Goal: Task Accomplishment & Management: Manage account settings

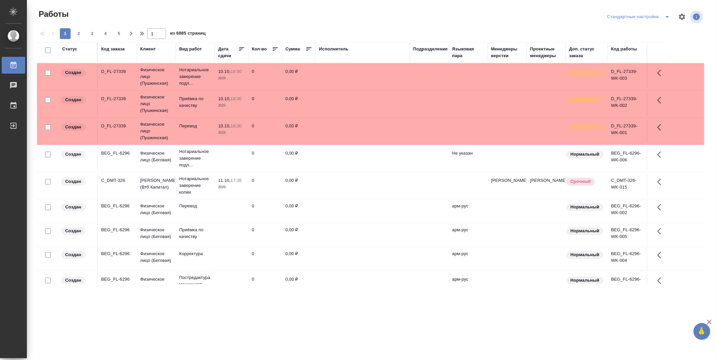
click at [429, 48] on div "Подразделение" at bounding box center [430, 49] width 35 height 7
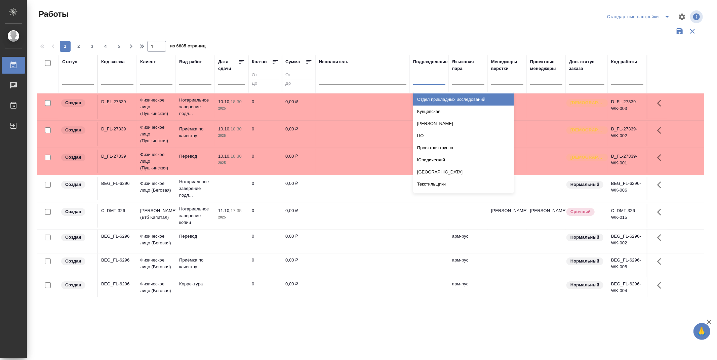
click at [437, 82] on div at bounding box center [429, 78] width 32 height 10
type input "dt"
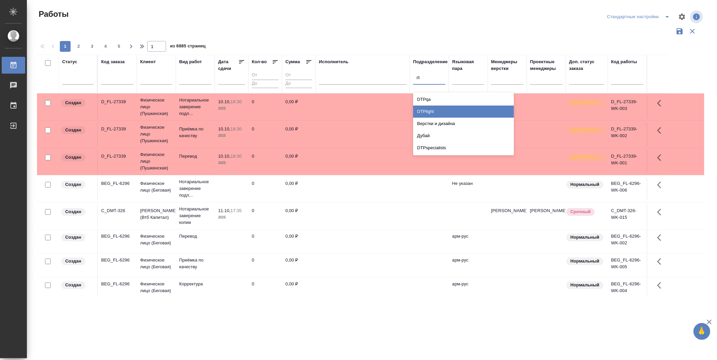
click at [455, 107] on div "DTPlight" at bounding box center [463, 112] width 101 height 12
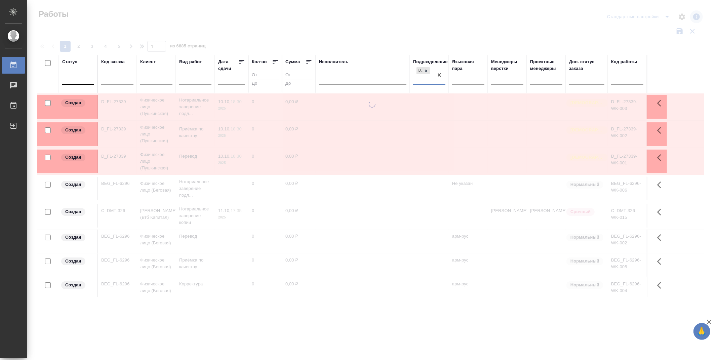
click at [80, 79] on div at bounding box center [78, 78] width 32 height 10
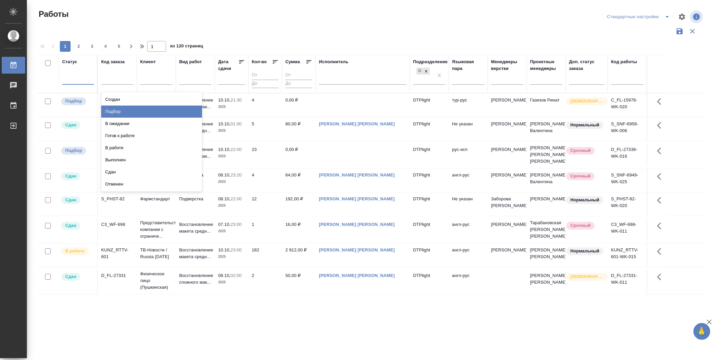
click at [184, 112] on div "Подбор" at bounding box center [151, 112] width 101 height 12
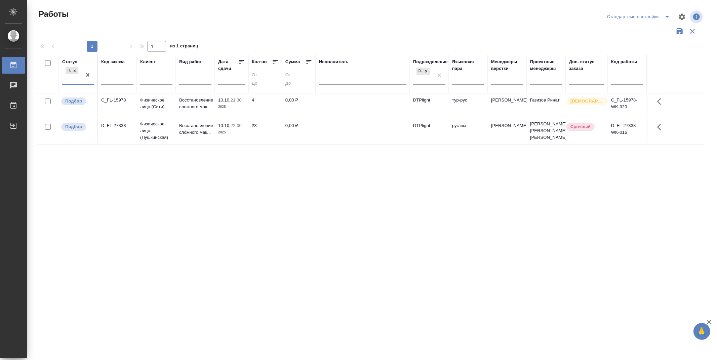
type input "го"
click at [127, 99] on div "Готов к работе" at bounding box center [151, 99] width 101 height 12
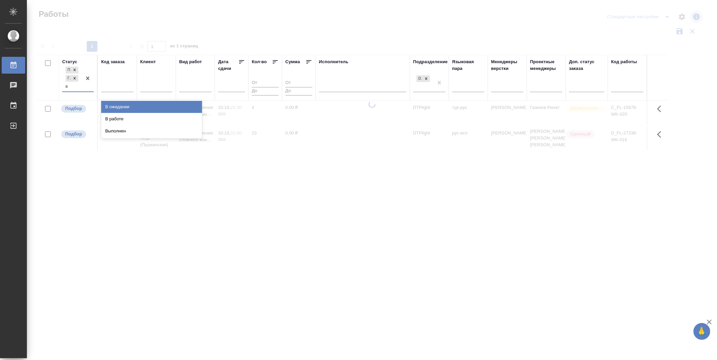
type input "в р"
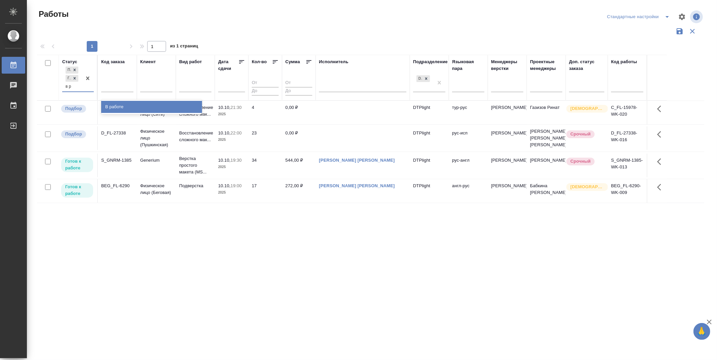
click at [124, 105] on div "В работе" at bounding box center [151, 107] width 101 height 12
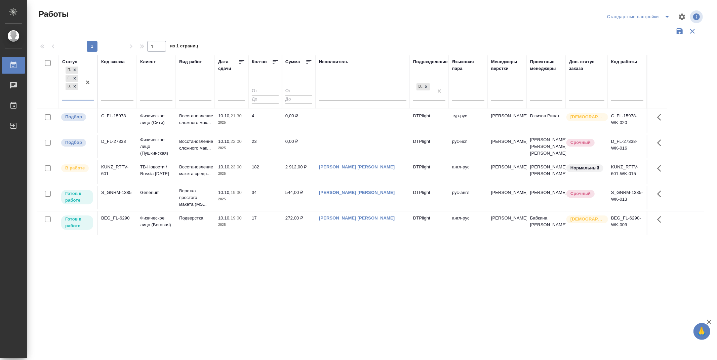
click at [151, 232] on td "Физическое лицо (Беговая)" at bounding box center [156, 223] width 39 height 24
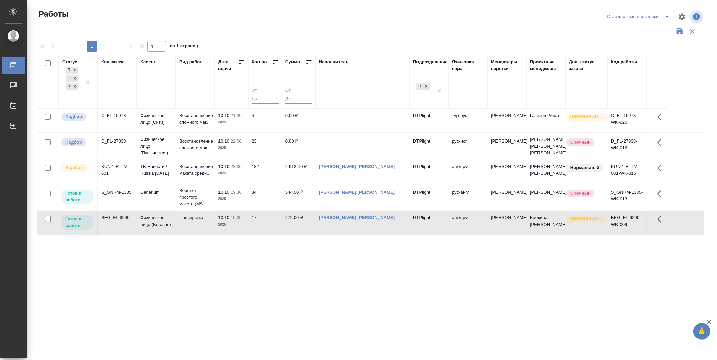
click at [240, 63] on icon at bounding box center [241, 61] width 5 height 3
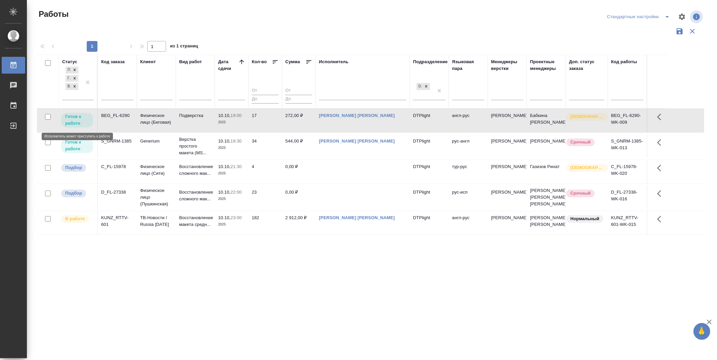
click at [75, 122] on p "Готов к работе" at bounding box center [77, 119] width 24 height 13
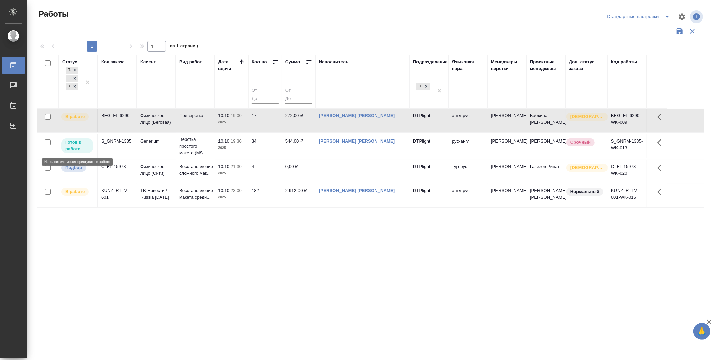
click at [82, 149] on p "Готов к работе" at bounding box center [77, 145] width 24 height 13
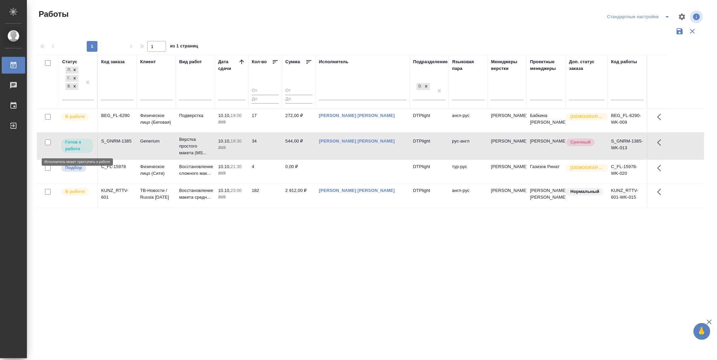
click at [82, 149] on p "Готов к работе" at bounding box center [77, 145] width 24 height 13
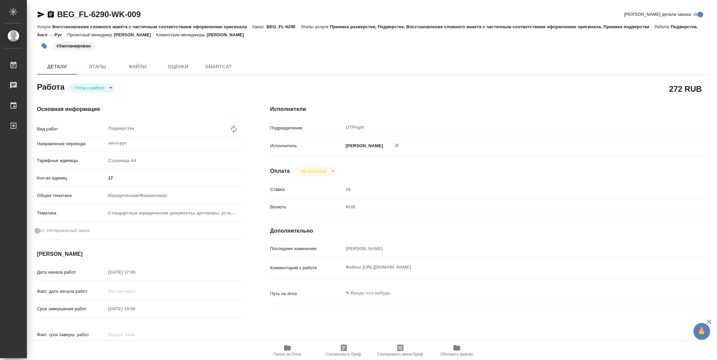
type textarea "x"
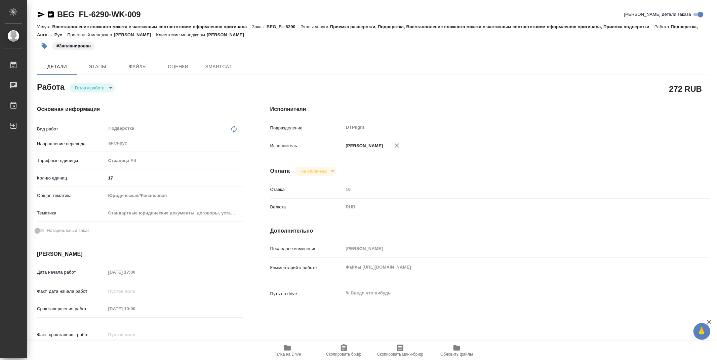
type textarea "x"
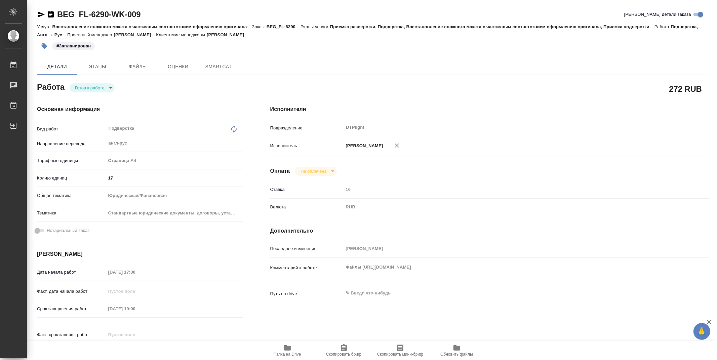
type textarea "x"
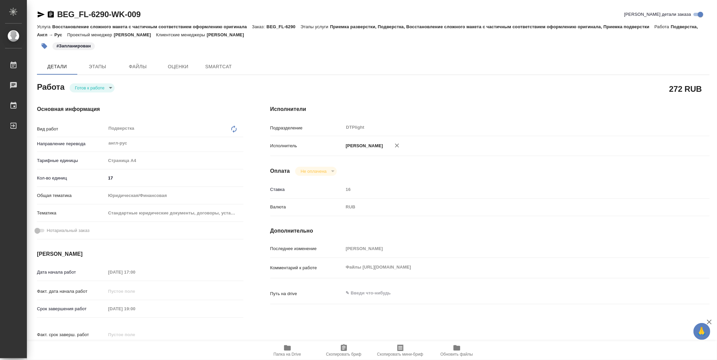
type textarea "x"
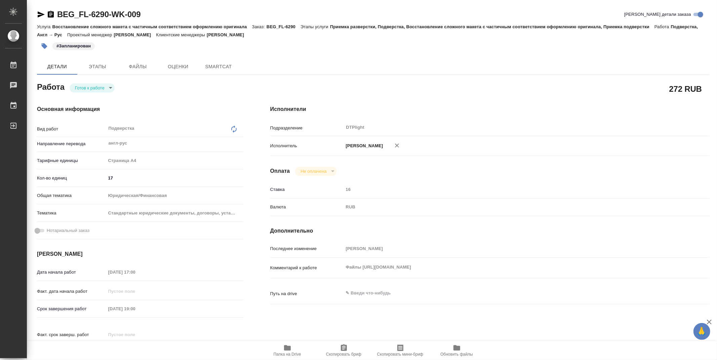
type textarea "x"
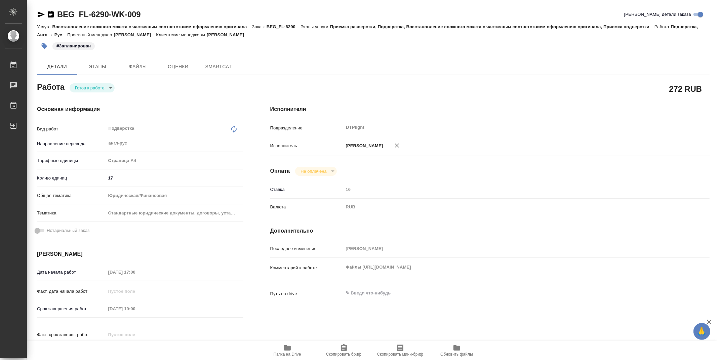
type textarea "x"
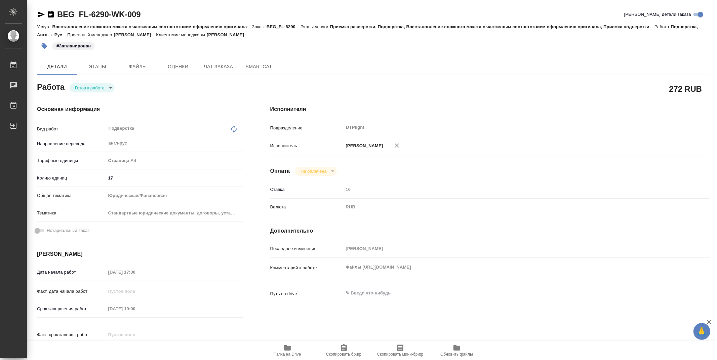
type textarea "x"
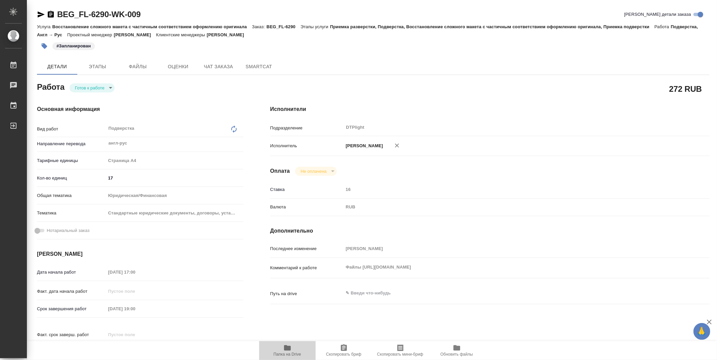
click at [289, 350] on icon "button" at bounding box center [287, 347] width 7 height 5
type textarea "x"
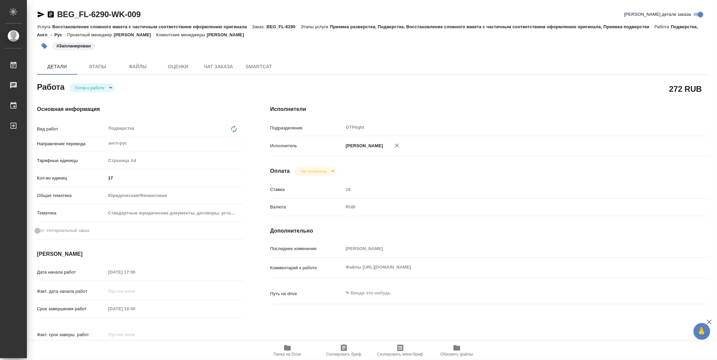
type textarea "x"
click at [91, 89] on body "🙏 .cls-1 fill:#fff; AWATERA Zubakova Viktoriya Работы 0 Чаты График Выйти BEG_F…" at bounding box center [358, 180] width 717 height 360
click at [92, 89] on button "В работе" at bounding box center [86, 87] width 22 height 7
type textarea "x"
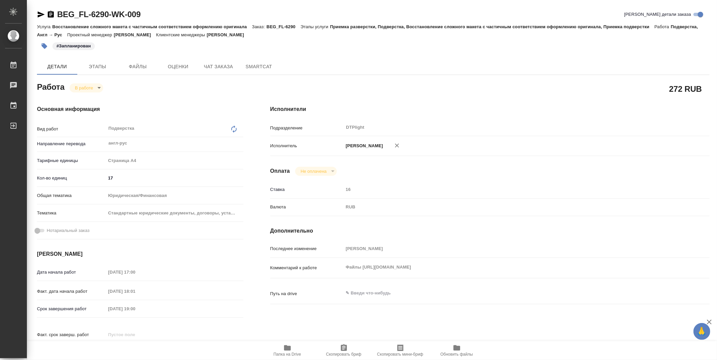
type textarea "x"
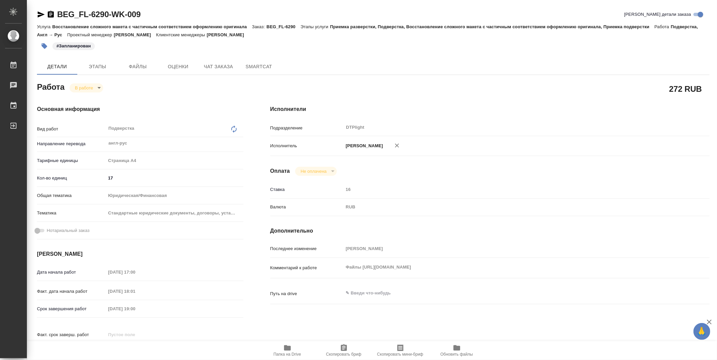
type textarea "x"
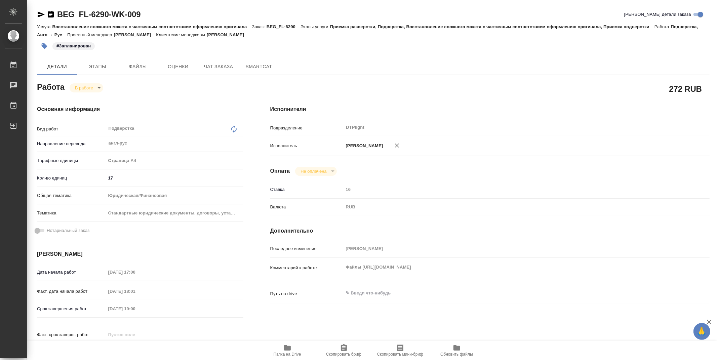
type textarea "x"
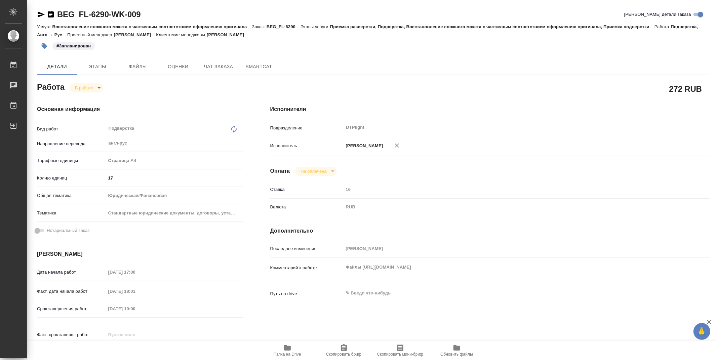
type textarea "x"
click at [472, 275] on div "Файлы https://drive.awatera.com/s/AEaxtkHp9HNtwBm x" at bounding box center [507, 267] width 329 height 15
type textarea "x"
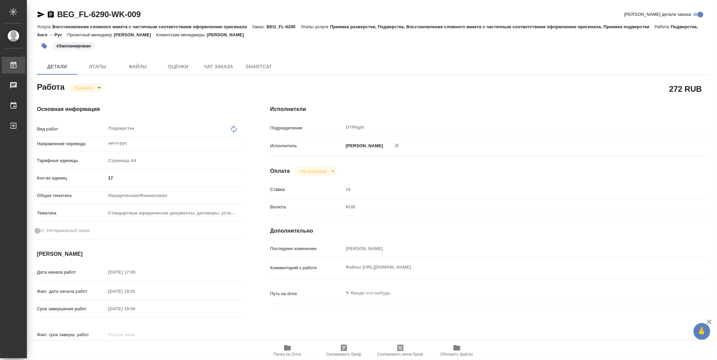
type textarea "x"
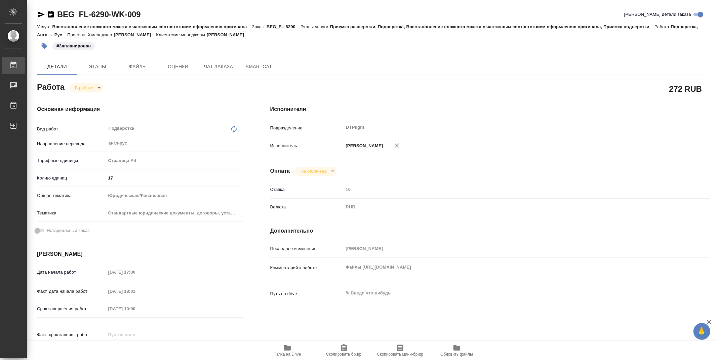
type textarea "x"
click at [39, 13] on icon "button" at bounding box center [41, 14] width 7 height 6
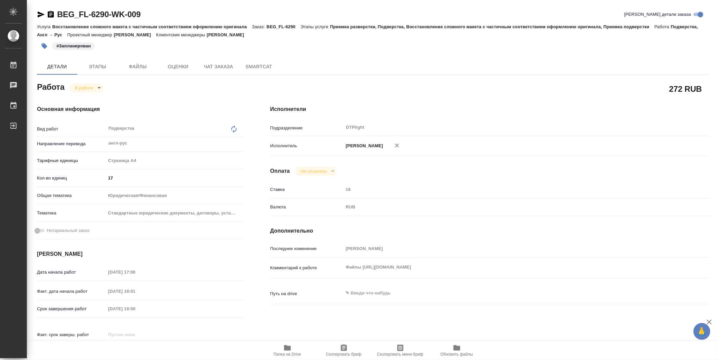
click at [293, 345] on span "Папка на Drive" at bounding box center [287, 350] width 48 height 13
drag, startPoint x: 155, startPoint y: 13, endPoint x: 52, endPoint y: 12, distance: 103.2
click at [52, 12] on div "BEG_FL-6290-WK-009 Кратко детали заказа" at bounding box center [373, 14] width 673 height 11
copy link "BEG_FL-6290-WK-009"
click at [408, 111] on h4 "Исполнители" at bounding box center [489, 109] width 439 height 8
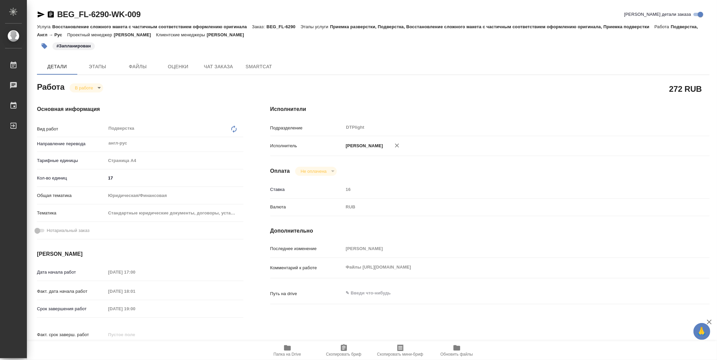
click at [288, 348] on icon "button" at bounding box center [287, 347] width 7 height 5
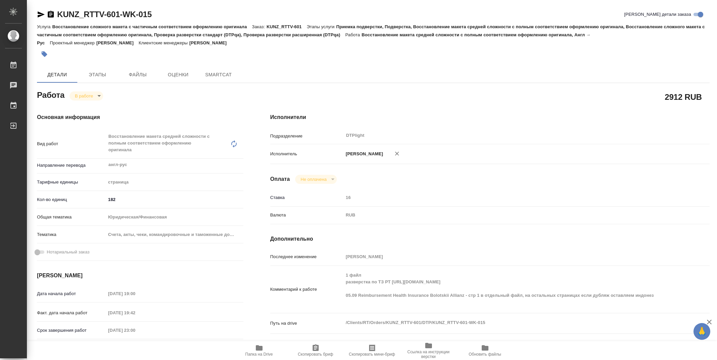
type textarea "x"
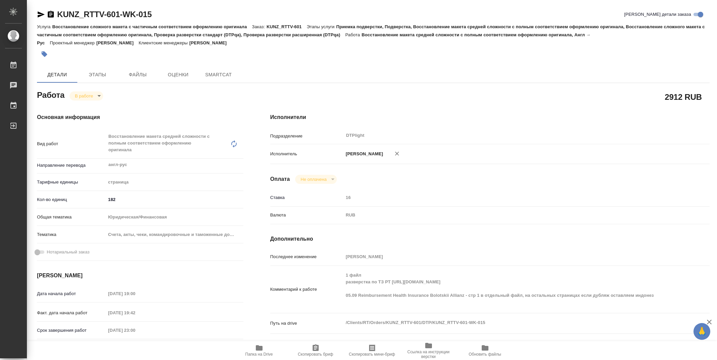
type textarea "x"
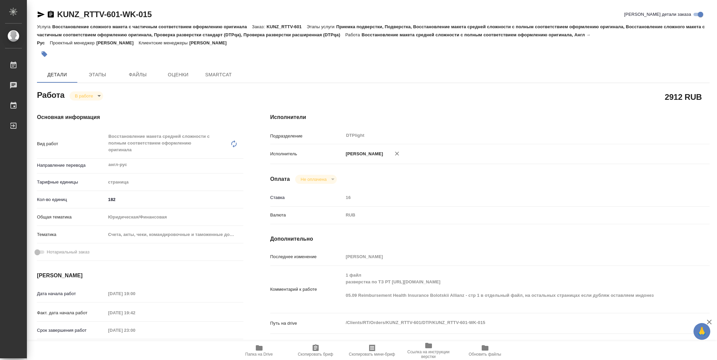
type textarea "x"
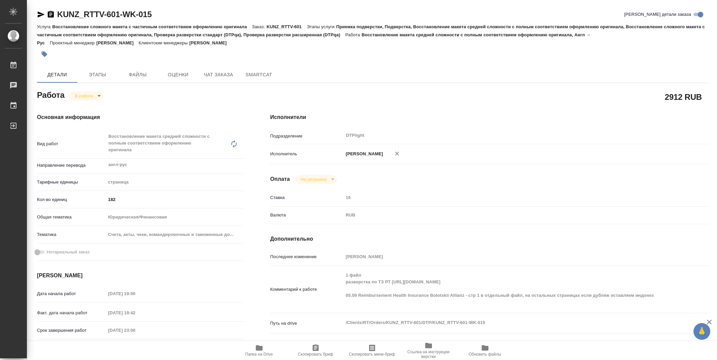
type textarea "x"
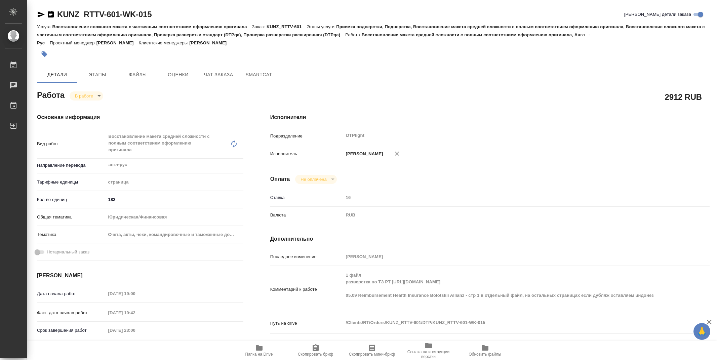
type textarea "x"
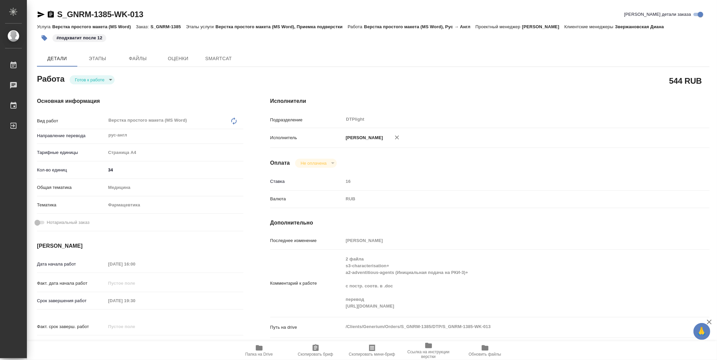
type textarea "x"
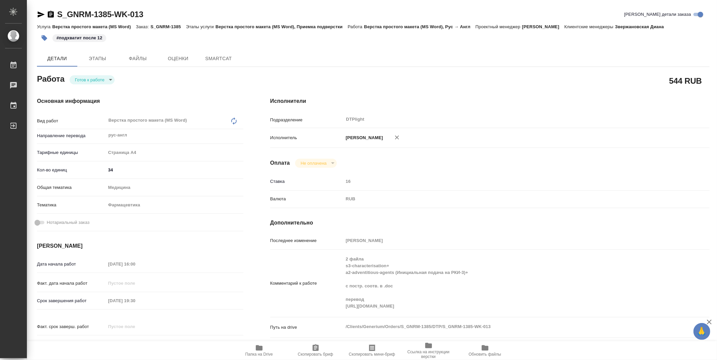
type textarea "x"
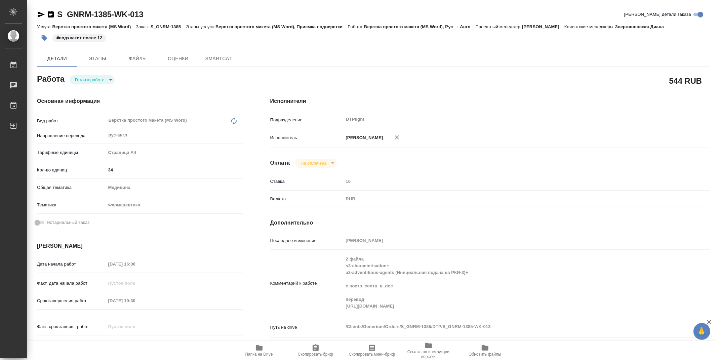
type textarea "x"
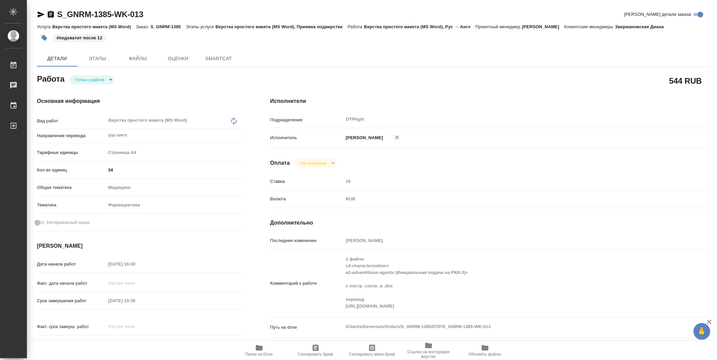
type textarea "x"
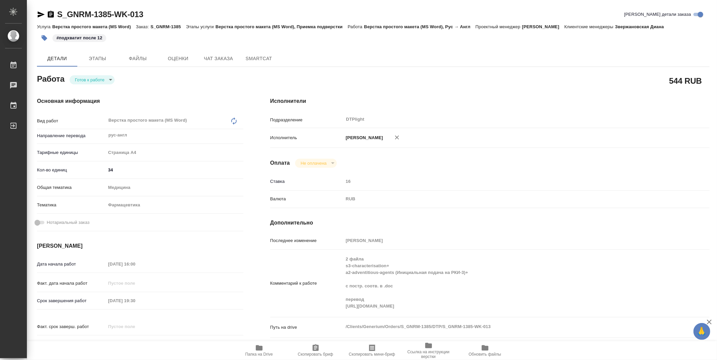
type textarea "x"
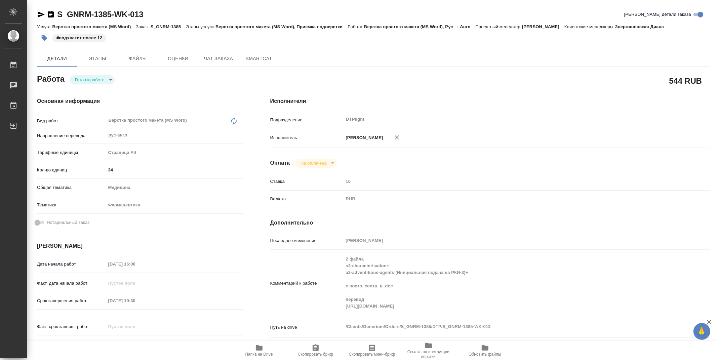
type textarea "x"
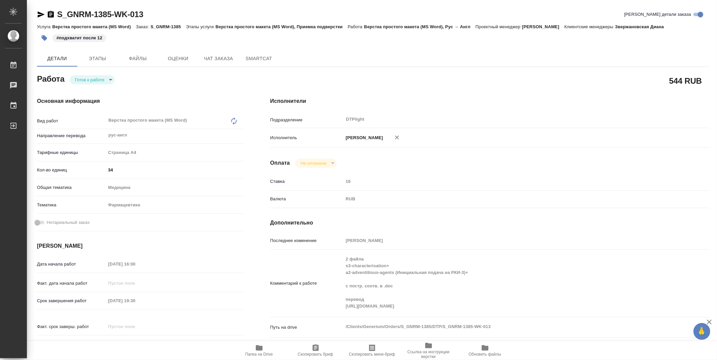
click at [75, 76] on body "🙏 .cls-1 fill:#fff; AWATERA Zubakova Viktoriya Работы 0 Чаты График Выйти S_GNR…" at bounding box center [358, 180] width 717 height 360
click at [77, 78] on button "В работе" at bounding box center [86, 79] width 22 height 7
type textarea "x"
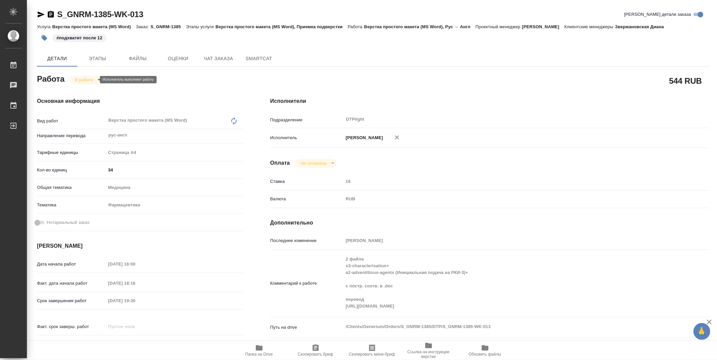
type textarea "x"
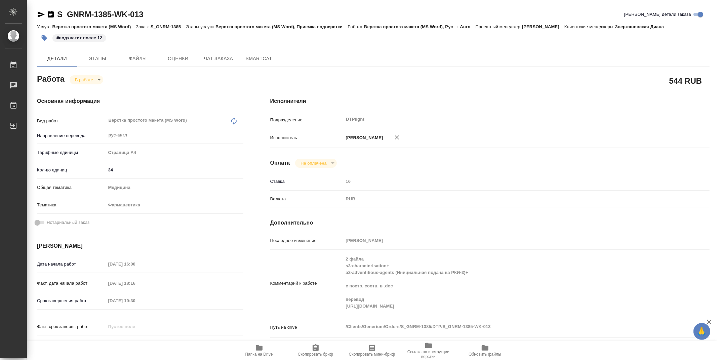
type textarea "x"
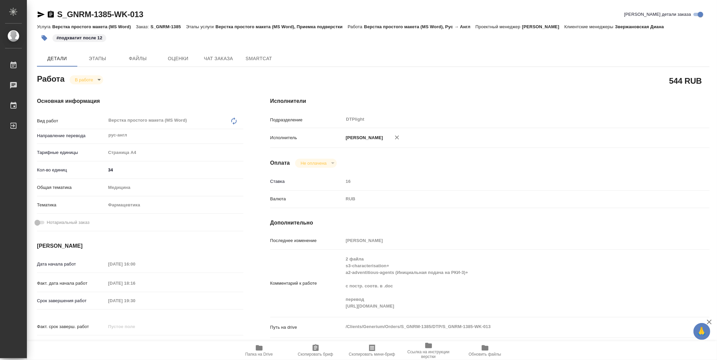
type textarea "x"
click at [256, 353] on span "Папка на Drive" at bounding box center [259, 354] width 28 height 5
drag, startPoint x: 168, startPoint y: 15, endPoint x: 48, endPoint y: 12, distance: 120.0
click at [48, 12] on div "S_GNRM-1385-WK-013 Кратко детали заказа" at bounding box center [373, 14] width 673 height 11
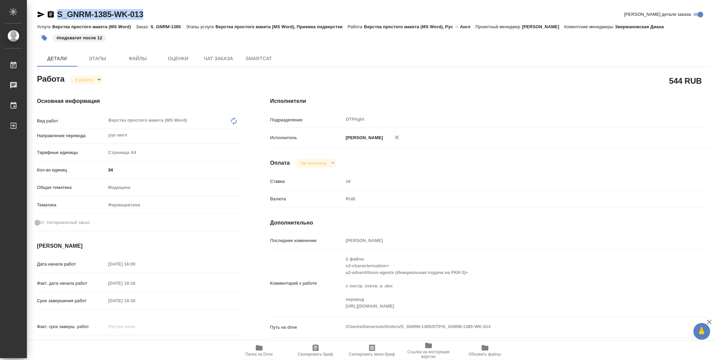
copy link "S_GNRM-1385-WK-013"
click at [258, 350] on icon "button" at bounding box center [259, 347] width 7 height 5
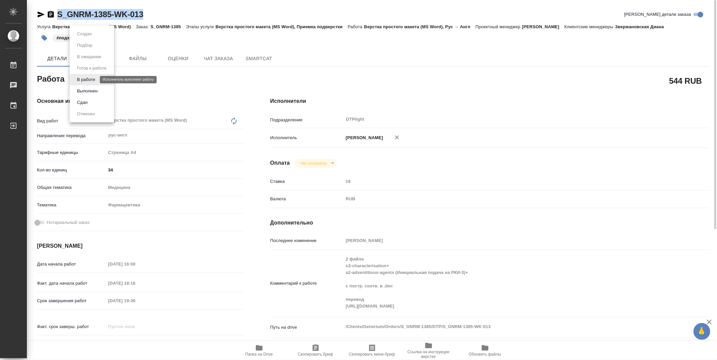
click at [86, 81] on body "🙏 .cls-1 fill:#fff; AWATERA Zubakova Viktoriya Работы 0 Чаты График Выйти S_GNR…" at bounding box center [358, 180] width 717 height 360
click at [87, 90] on button "Выполнен" at bounding box center [87, 90] width 25 height 7
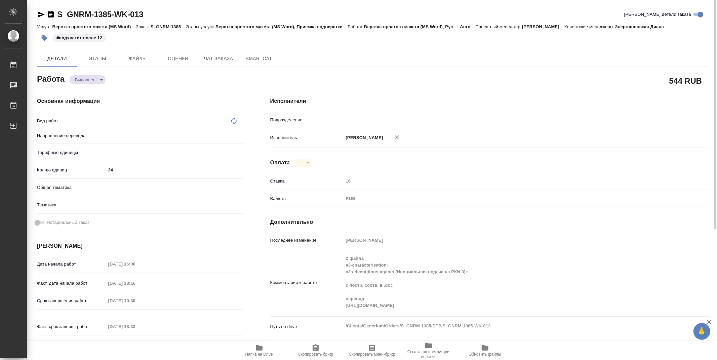
type textarea "x"
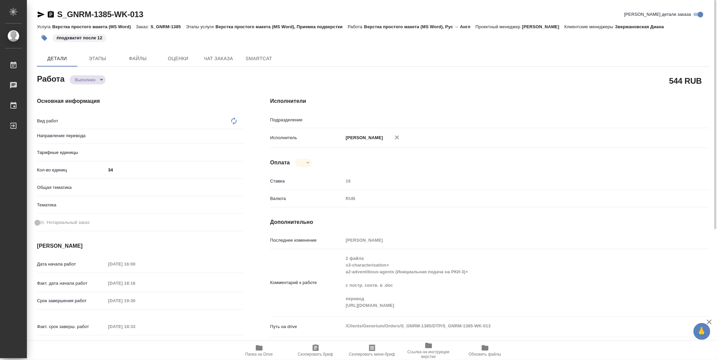
type textarea "x"
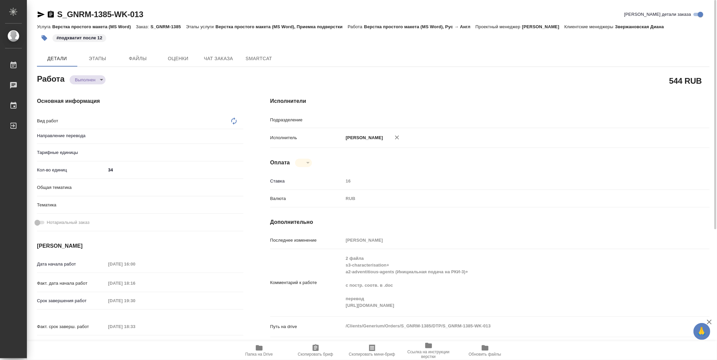
type textarea "x"
type input "рус-англ"
type textarea "Верстка простого макета (MS Word)"
type textarea "x"
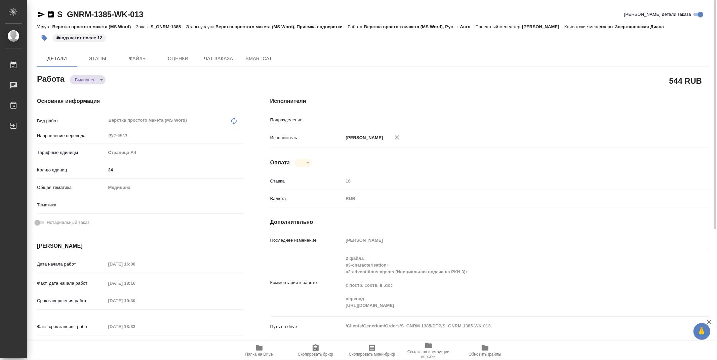
type input "DTPlight"
type textarea "x"
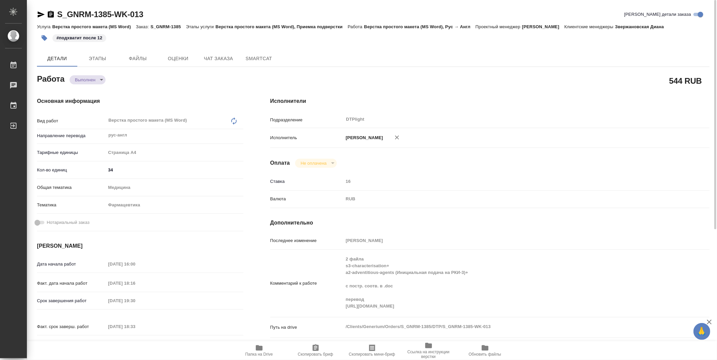
type textarea "x"
drag, startPoint x: 156, startPoint y: 14, endPoint x: 52, endPoint y: 13, distance: 103.9
click at [52, 13] on div "S_GNRM-1385-WK-013 Кратко детали заказа" at bounding box center [373, 14] width 673 height 11
copy link "S_GNRM-1385-WK-013"
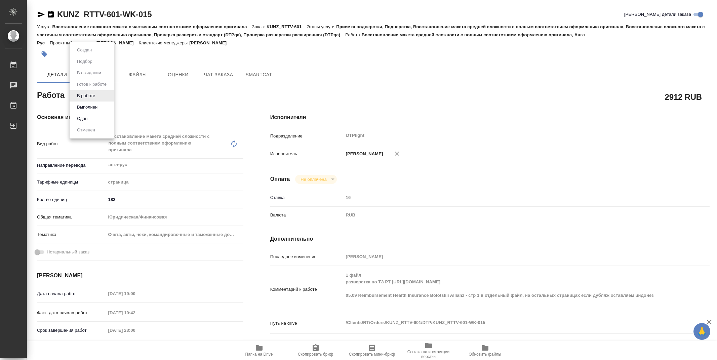
click at [89, 93] on body "🙏 .cls-1 fill:#fff; AWATERA Zubakova Viktoriya Работы 0 Чаты График Выйти KUNZ_…" at bounding box center [358, 180] width 717 height 360
click at [377, 215] on div at bounding box center [358, 180] width 717 height 360
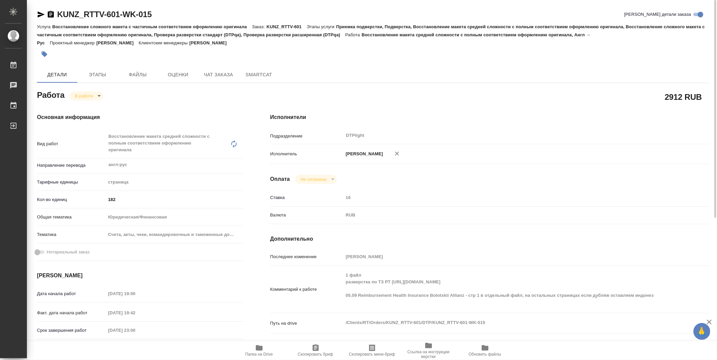
click at [42, 12] on icon "button" at bounding box center [41, 14] width 8 height 8
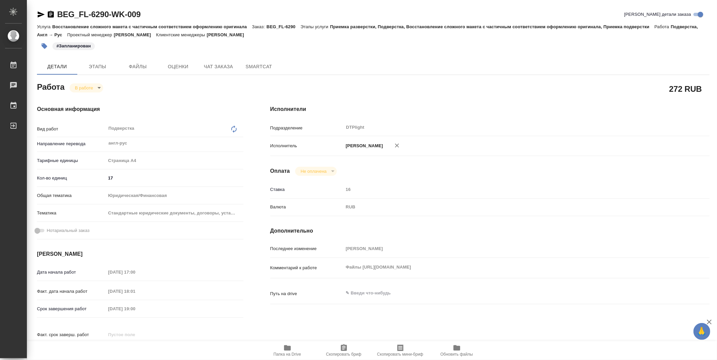
click at [89, 87] on body "🙏 .cls-1 fill:#fff; AWATERA Zubakova Viktoriya Работы 0 Чаты График Выйти BEG_F…" at bounding box center [358, 180] width 717 height 360
click at [90, 98] on button "Выполнен" at bounding box center [87, 98] width 25 height 7
type textarea "x"
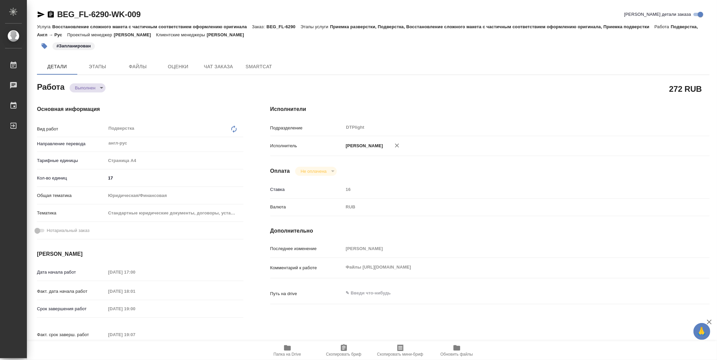
type textarea "x"
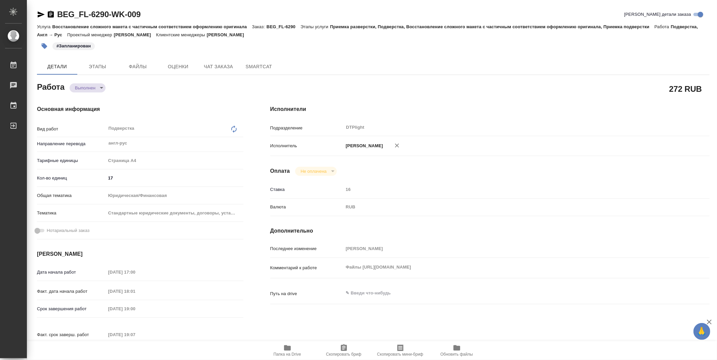
type textarea "x"
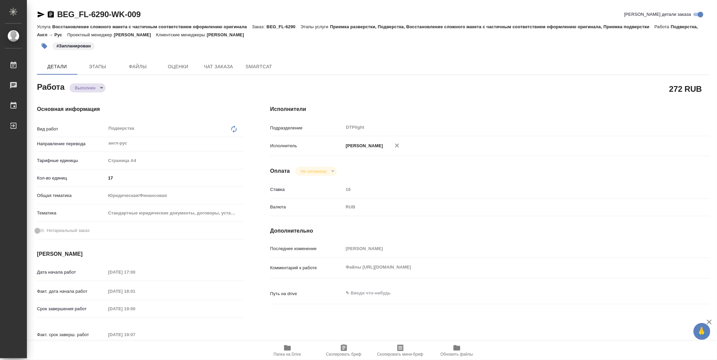
type textarea "x"
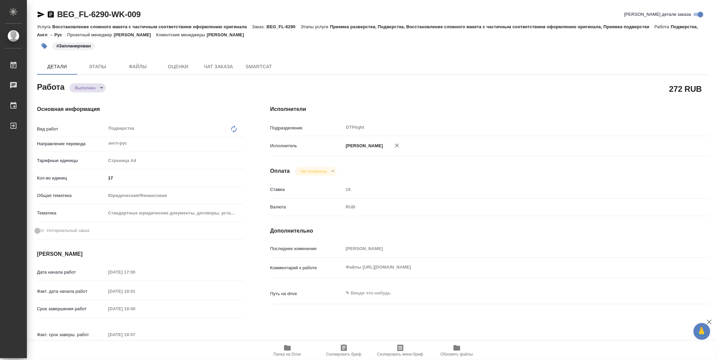
type textarea "x"
